Goal: Task Accomplishment & Management: Manage account settings

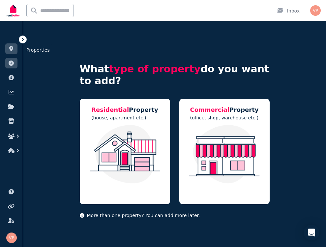
click at [10, 44] on link at bounding box center [11, 48] width 12 height 11
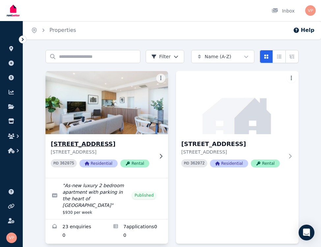
click at [91, 143] on h3 "[STREET_ADDRESS]" at bounding box center [102, 144] width 103 height 9
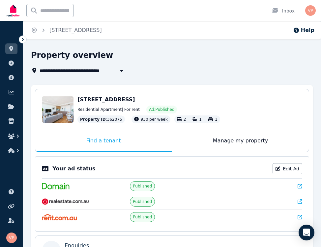
click at [98, 140] on div "Find a tenant" at bounding box center [103, 141] width 136 height 22
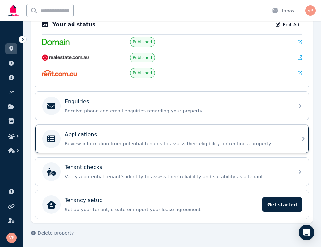
scroll to position [145, 0]
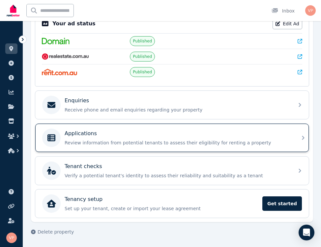
click at [144, 130] on div "Applications" at bounding box center [177, 134] width 225 height 8
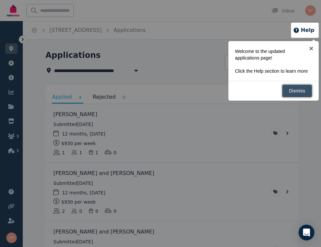
click at [304, 90] on link "Dismiss" at bounding box center [297, 91] width 30 height 13
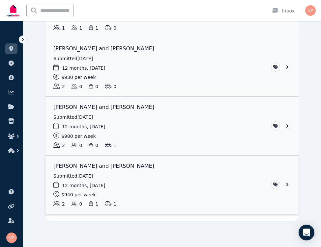
scroll to position [59, 0]
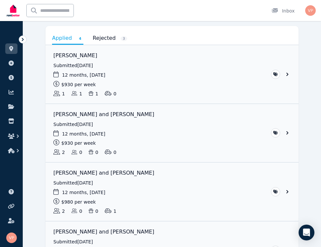
click at [96, 36] on link "Rejected 3" at bounding box center [110, 38] width 35 height 11
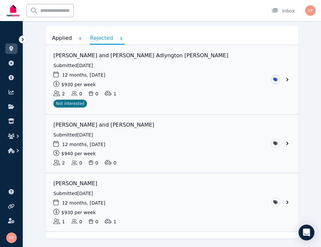
click at [63, 40] on link "Applied 4" at bounding box center [67, 38] width 31 height 11
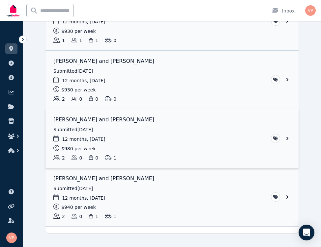
scroll to position [125, 0]
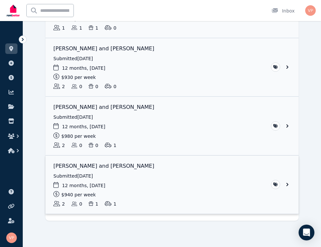
click at [117, 166] on link "View application: Chris Smith and Madeline Jenkins" at bounding box center [171, 185] width 253 height 59
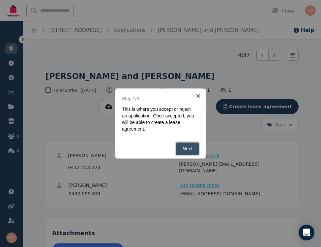
click at [190, 150] on link "Next" at bounding box center [187, 149] width 23 height 13
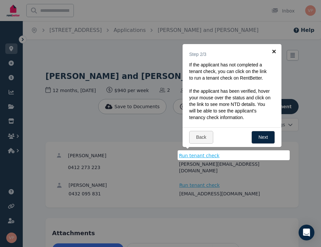
click at [273, 50] on link "×" at bounding box center [273, 51] width 15 height 15
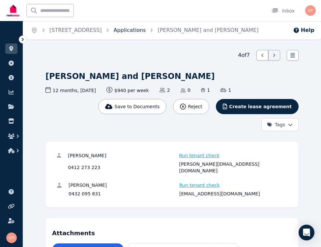
click at [146, 31] on link "Applications" at bounding box center [130, 30] width 32 height 6
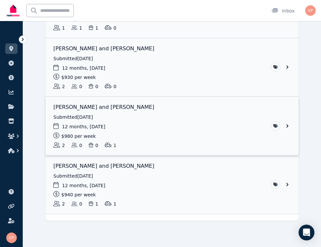
scroll to position [92, 0]
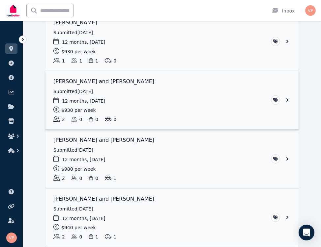
click at [288, 99] on link "View application: Kexin Chen and Xinyu Wang" at bounding box center [171, 100] width 253 height 59
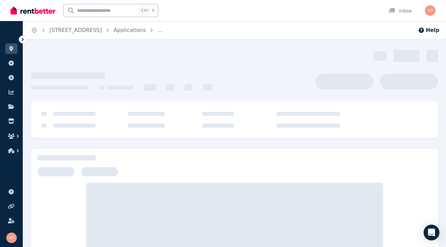
click at [172, 214] on div at bounding box center [234, 235] width 295 height 105
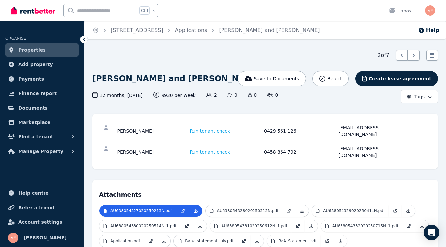
scroll to position [66, 0]
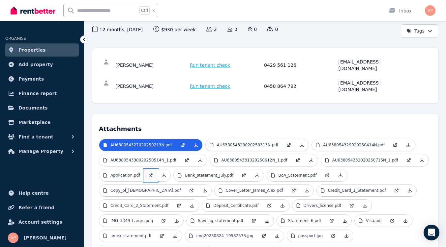
click at [144, 170] on link at bounding box center [150, 176] width 13 height 12
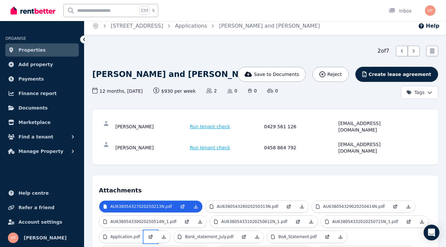
scroll to position [0, 0]
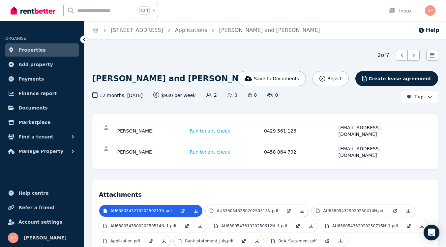
click at [34, 52] on span "Properties" at bounding box center [31, 50] width 27 height 8
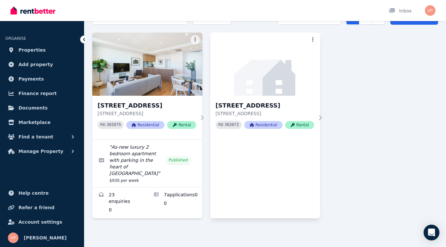
scroll to position [43, 0]
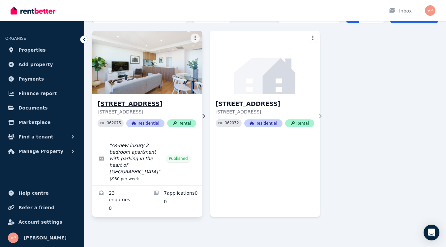
click at [139, 102] on h3 "[STREET_ADDRESS]" at bounding box center [146, 103] width 98 height 9
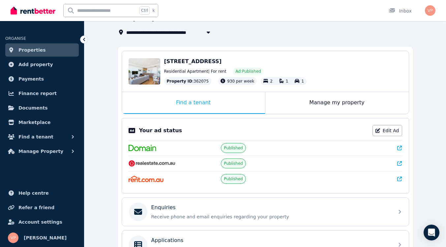
scroll to position [66, 0]
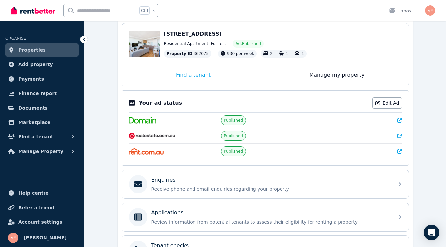
click at [198, 75] on div "Find a tenant" at bounding box center [193, 76] width 143 height 22
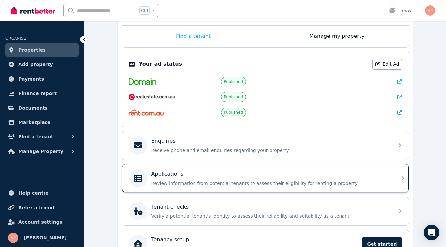
scroll to position [145, 0]
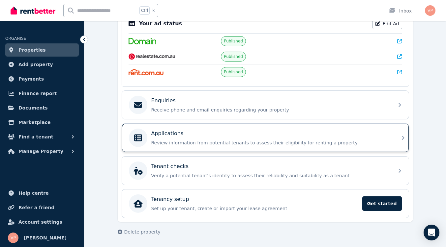
click at [161, 129] on div "Applications Review information from potential tenants to assess their eligibil…" at bounding box center [259, 138] width 261 height 18
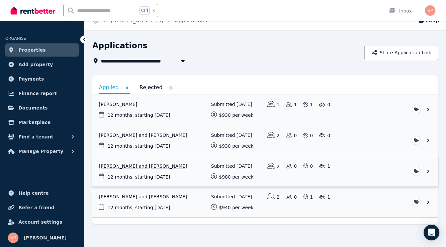
scroll to position [14, 0]
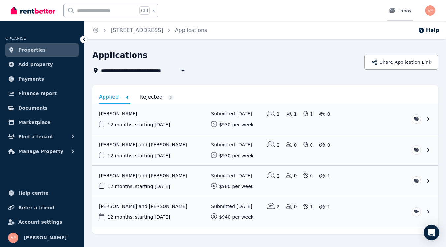
click at [392, 9] on icon at bounding box center [392, 10] width 6 height 5
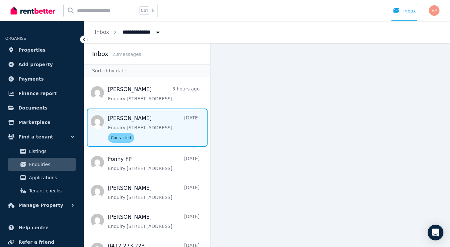
click at [152, 123] on span "Message list" at bounding box center [147, 128] width 126 height 38
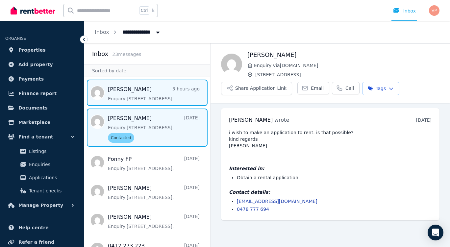
click at [168, 97] on span "Message list" at bounding box center [147, 93] width 126 height 26
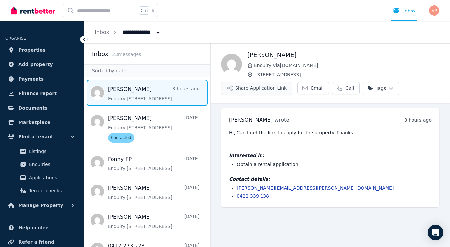
click at [259, 89] on button "Share Application Link" at bounding box center [256, 88] width 71 height 13
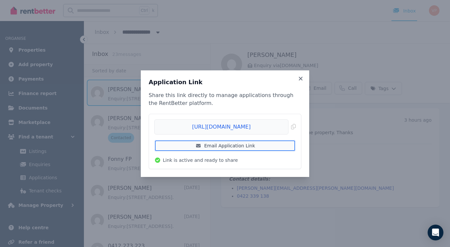
click at [247, 146] on link "Email Application Link" at bounding box center [225, 146] width 142 height 12
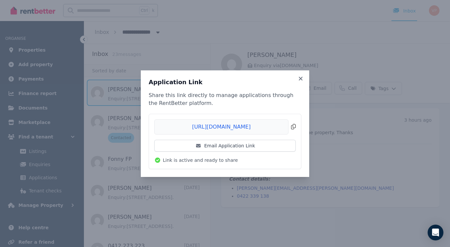
click at [276, 125] on span "Copied!" at bounding box center [225, 127] width 142 height 15
click at [301, 76] on icon at bounding box center [301, 79] width 7 height 6
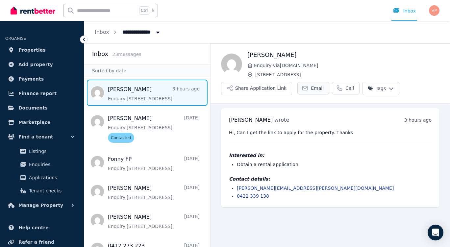
click at [304, 89] on link "Email" at bounding box center [314, 88] width 32 height 13
click at [290, 211] on ul "Jason wrote 3 hours ago 8:44 am on Fri, 15 Aug 2025 Hi, Can I get the link to a…" at bounding box center [331, 158] width 240 height 110
click at [430, 232] on div "Open Intercom Messenger" at bounding box center [435, 232] width 17 height 17
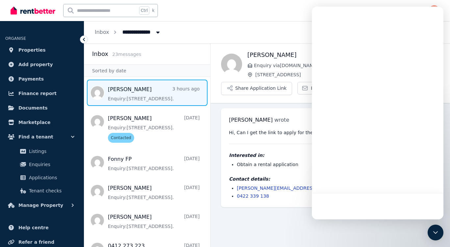
drag, startPoint x: 385, startPoint y: 234, endPoint x: 383, endPoint y: 82, distance: 151.8
click at [355, 181] on body "**********" at bounding box center [225, 123] width 450 height 247
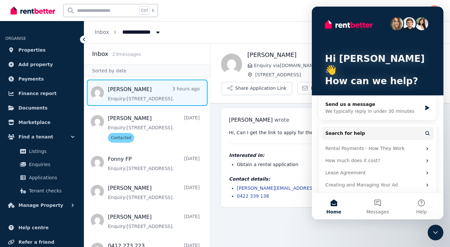
click at [276, 223] on main "Back Jason Enquiry via RealEstate.com.au 401/563-565 Pacific Hwy, St Leonards S…" at bounding box center [331, 145] width 240 height 204
click at [301, 11] on div "Ctrl k Inbox" at bounding box center [214, 10] width 407 height 21
drag, startPoint x: 291, startPoint y: 13, endPoint x: 298, endPoint y: 14, distance: 7.0
click at [291, 13] on div "Ctrl k Inbox" at bounding box center [214, 10] width 407 height 21
click at [314, 19] on div "Hi Vivien 👋 How can we help? Send us a message We typically reply in under 30 m…" at bounding box center [378, 102] width 132 height 191
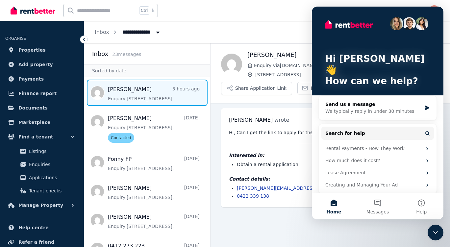
click at [438, 238] on div "Close Intercom Messenger" at bounding box center [436, 233] width 16 height 16
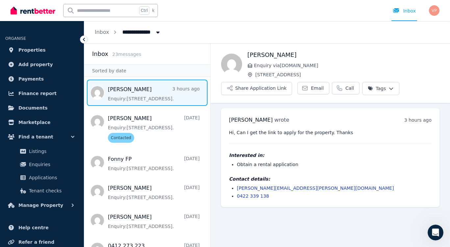
click at [315, 228] on main "Back Jason Enquiry via RealEstate.com.au 401/563-565 Pacific Hwy, St Leonards S…" at bounding box center [331, 145] width 240 height 204
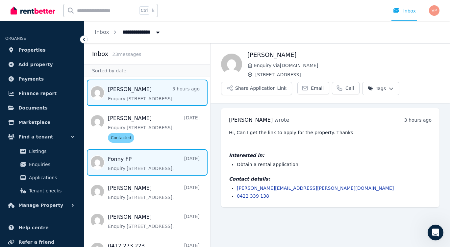
click at [145, 167] on span "Message list" at bounding box center [147, 163] width 126 height 26
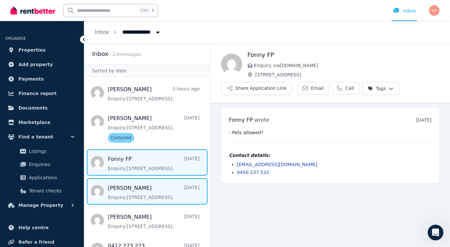
click at [145, 185] on span "Message list" at bounding box center [147, 191] width 126 height 26
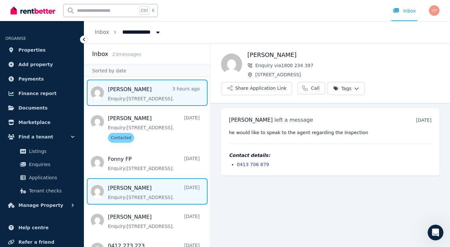
click at [138, 89] on span "Message list" at bounding box center [147, 93] width 126 height 26
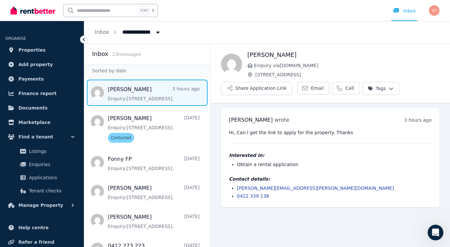
click at [309, 212] on ul "Jason wrote 3 hours ago 8:44 am on Fri, 15 Aug 2025 Hi, Can I get the link to a…" at bounding box center [331, 158] width 240 height 110
